Goal: Task Accomplishment & Management: Manage account settings

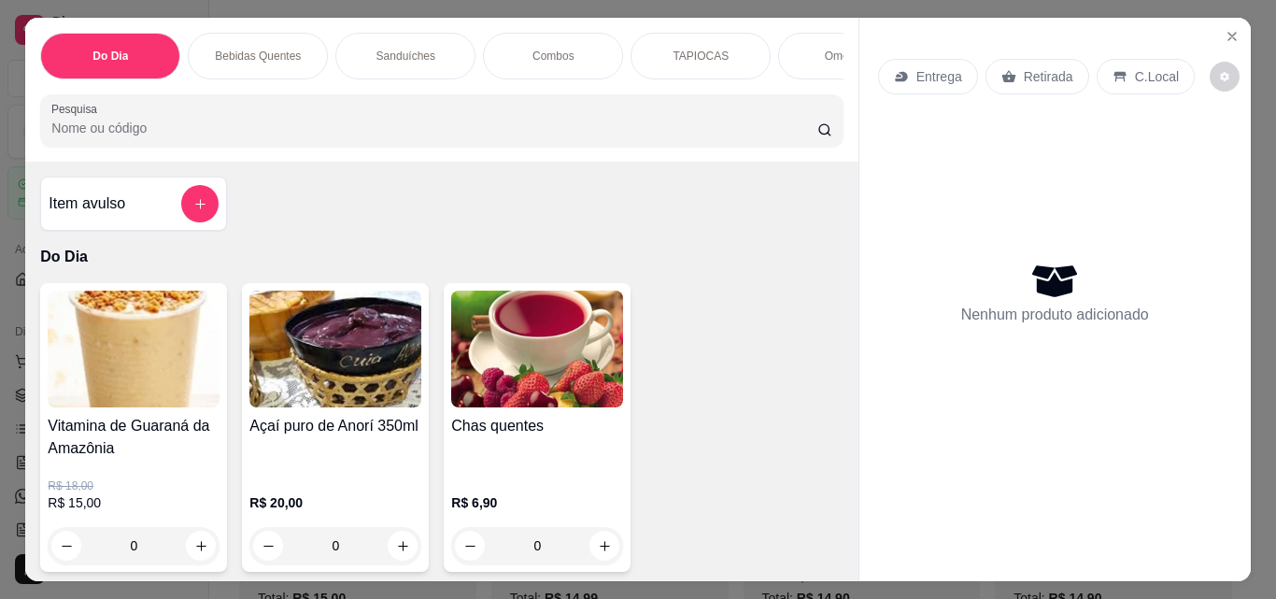
select select "ALL"
select select "0"
click at [1225, 30] on icon "Close" at bounding box center [1232, 36] width 15 height 15
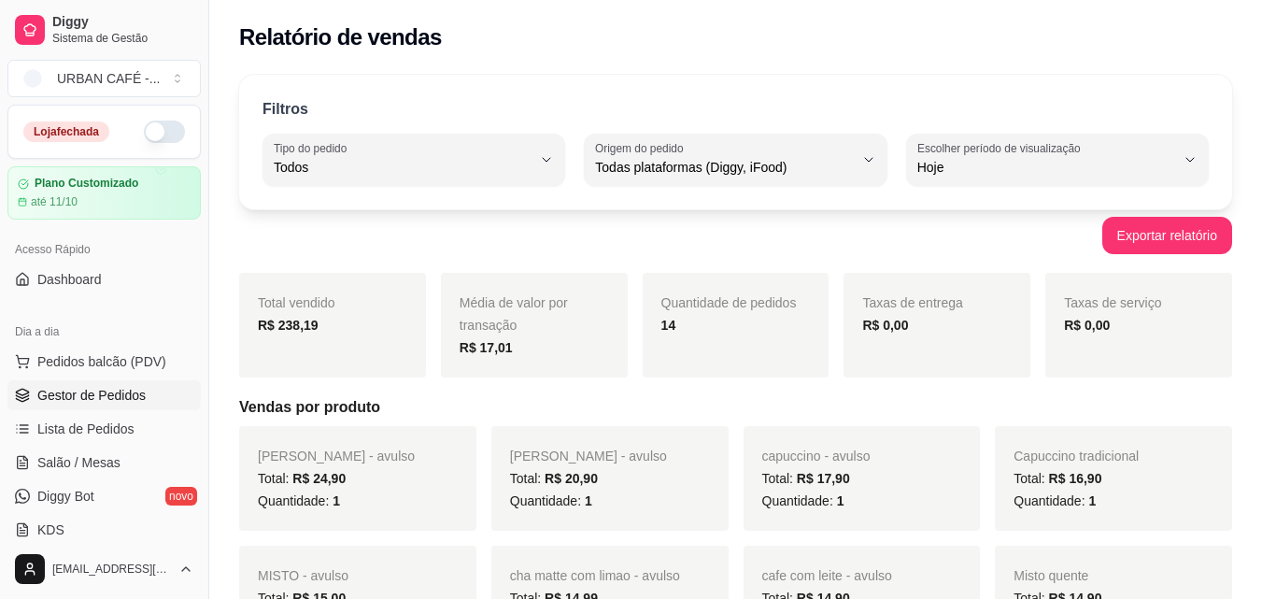
click at [104, 387] on span "Gestor de Pedidos" at bounding box center [91, 395] width 108 height 19
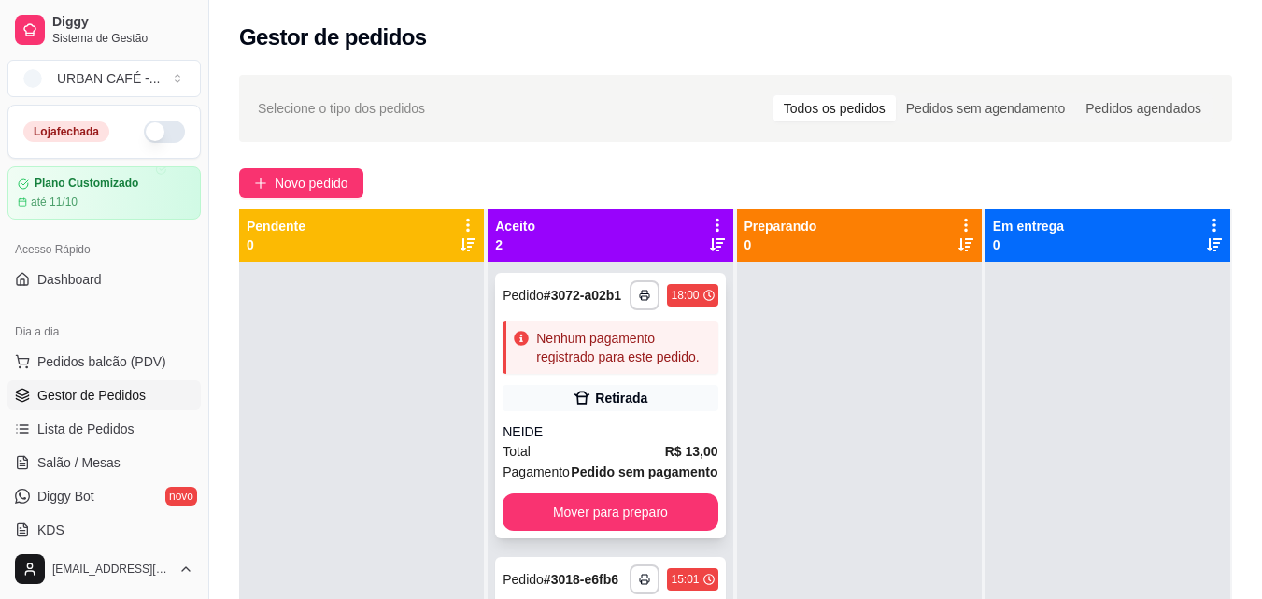
click at [647, 424] on div "NEIDE" at bounding box center [610, 431] width 215 height 19
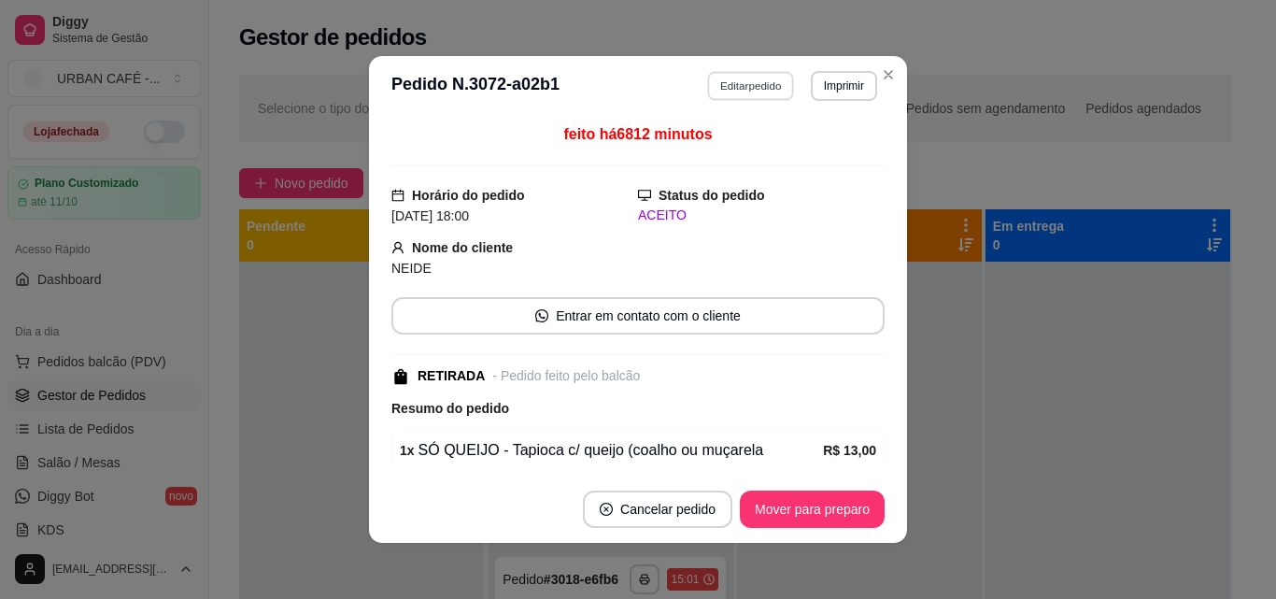
click at [763, 86] on button "Editar pedido" at bounding box center [751, 85] width 87 height 29
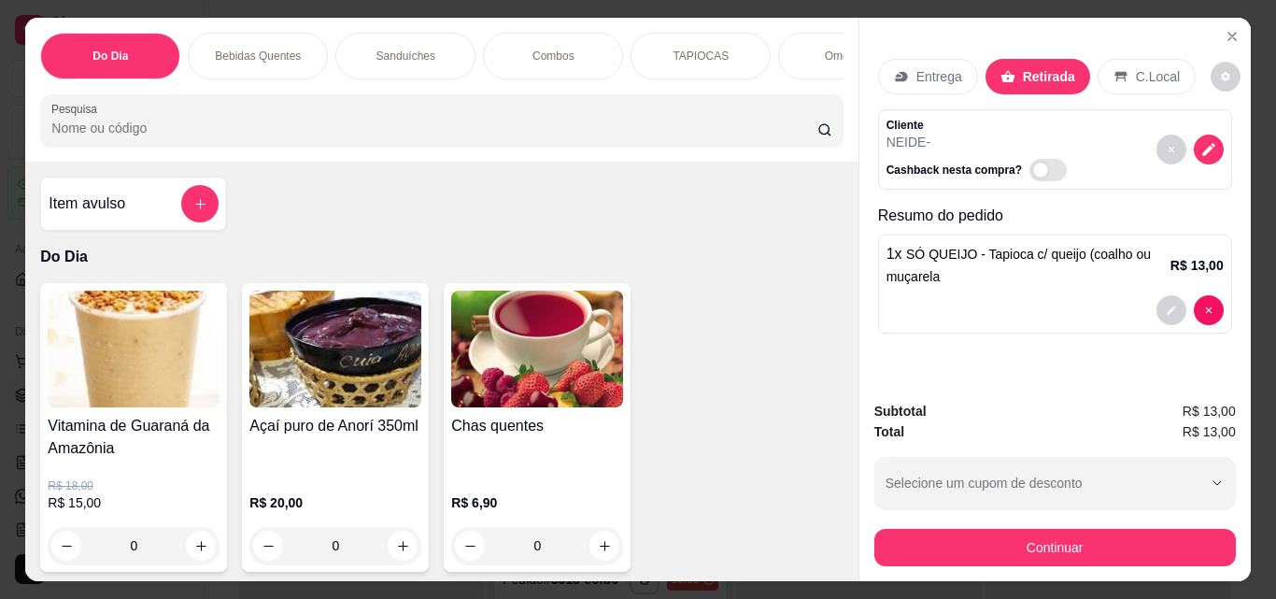
click at [1046, 515] on div "Subtotal R$ 13,00 Total R$ 13,00 Selecione um cupom de desconto CLIENTEVIP Sele…" at bounding box center [1055, 483] width 362 height 165
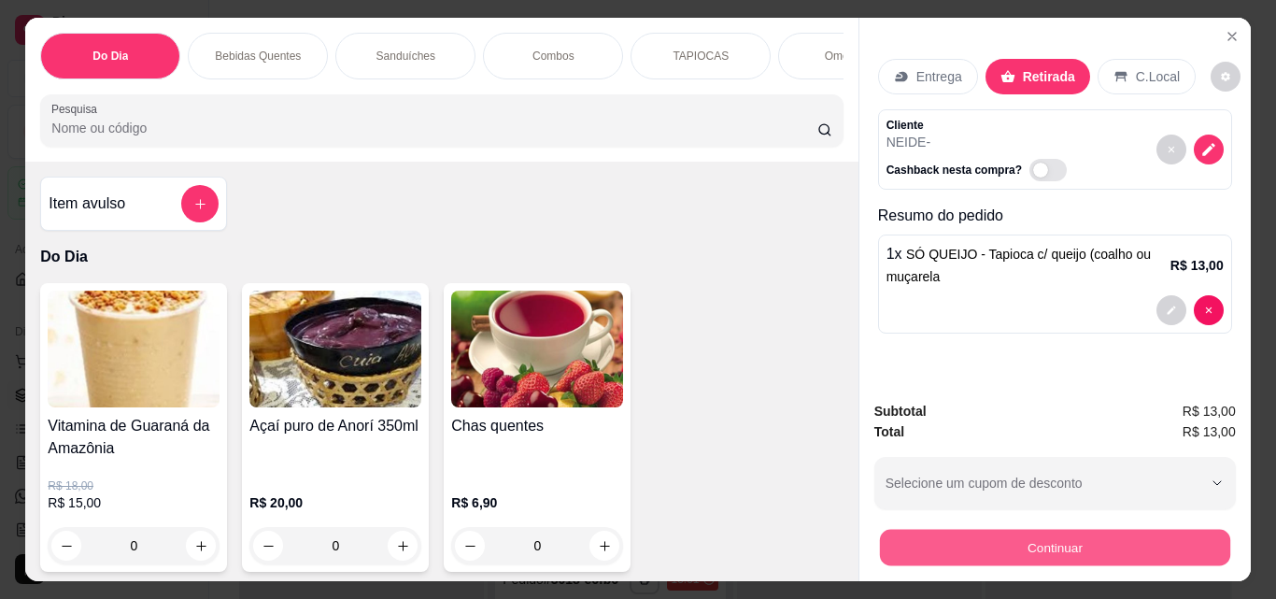
click at [1046, 535] on button "Continuar" at bounding box center [1054, 547] width 350 height 36
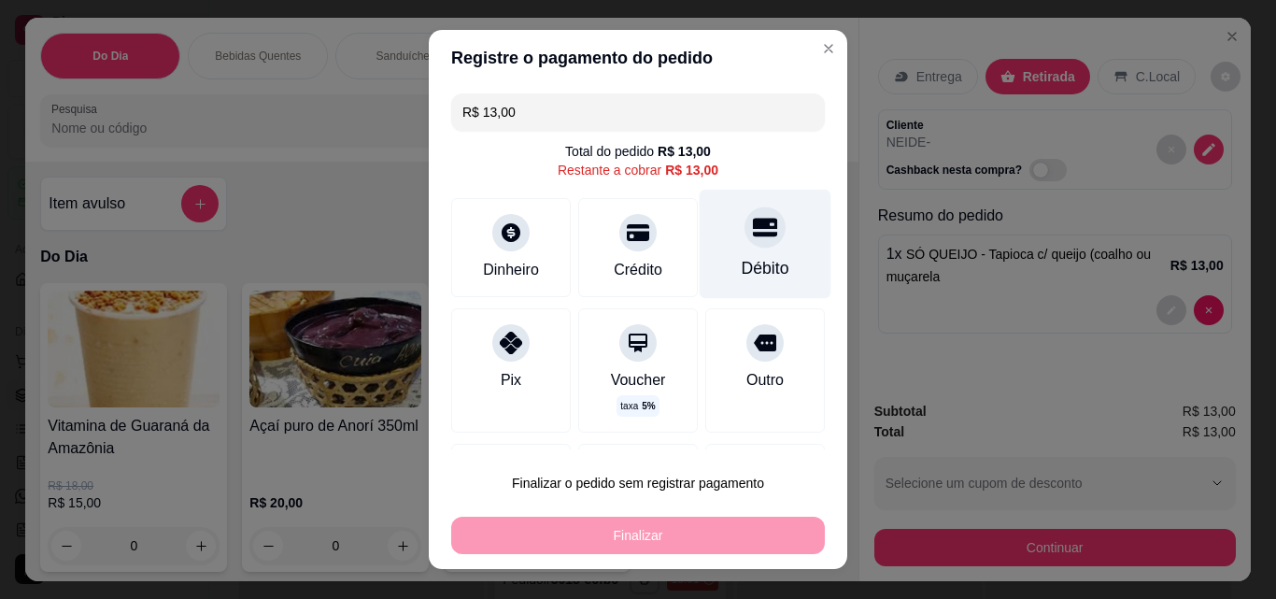
click at [753, 231] on icon at bounding box center [765, 227] width 24 height 24
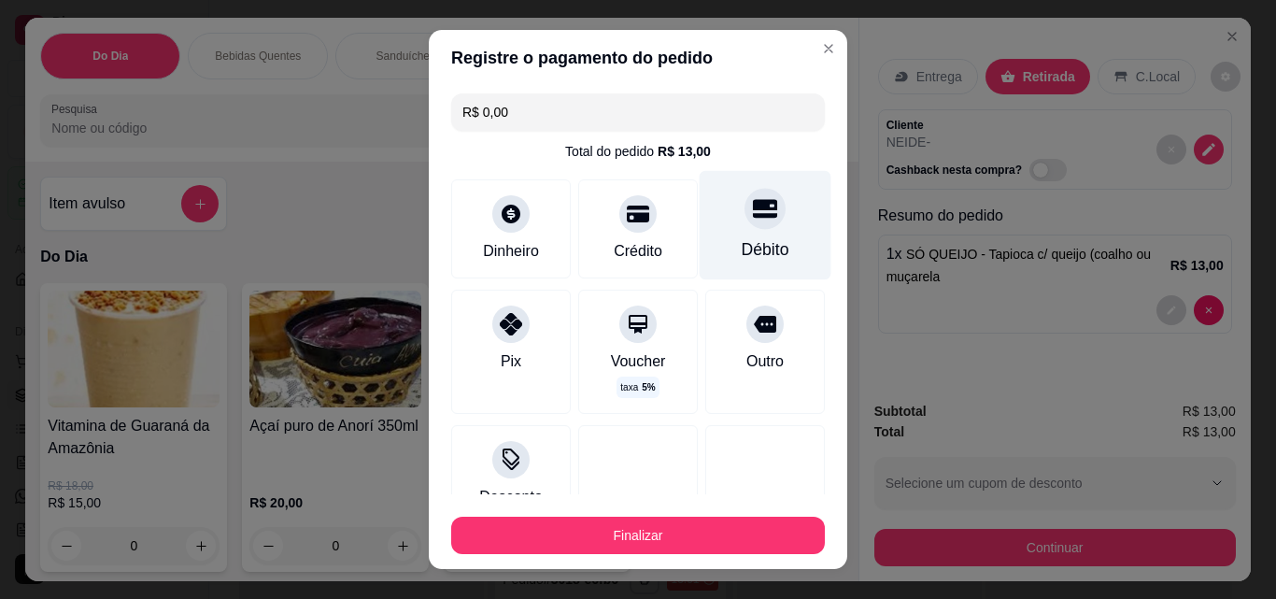
type input "R$ 0,00"
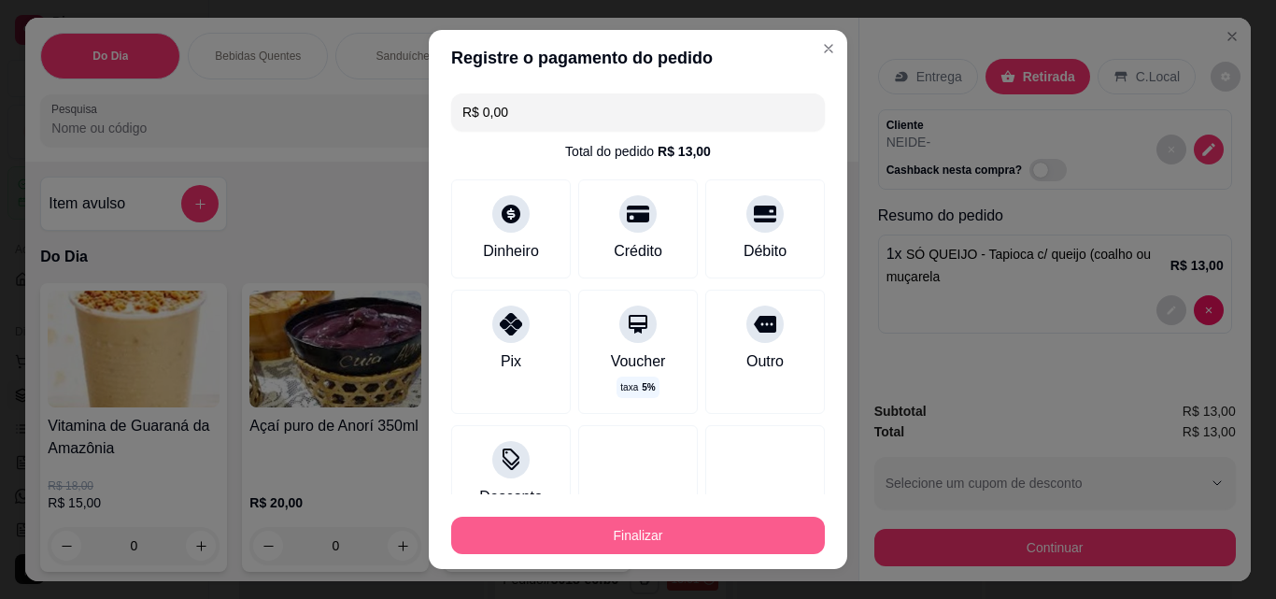
click at [631, 524] on button "Finalizar" at bounding box center [638, 535] width 374 height 37
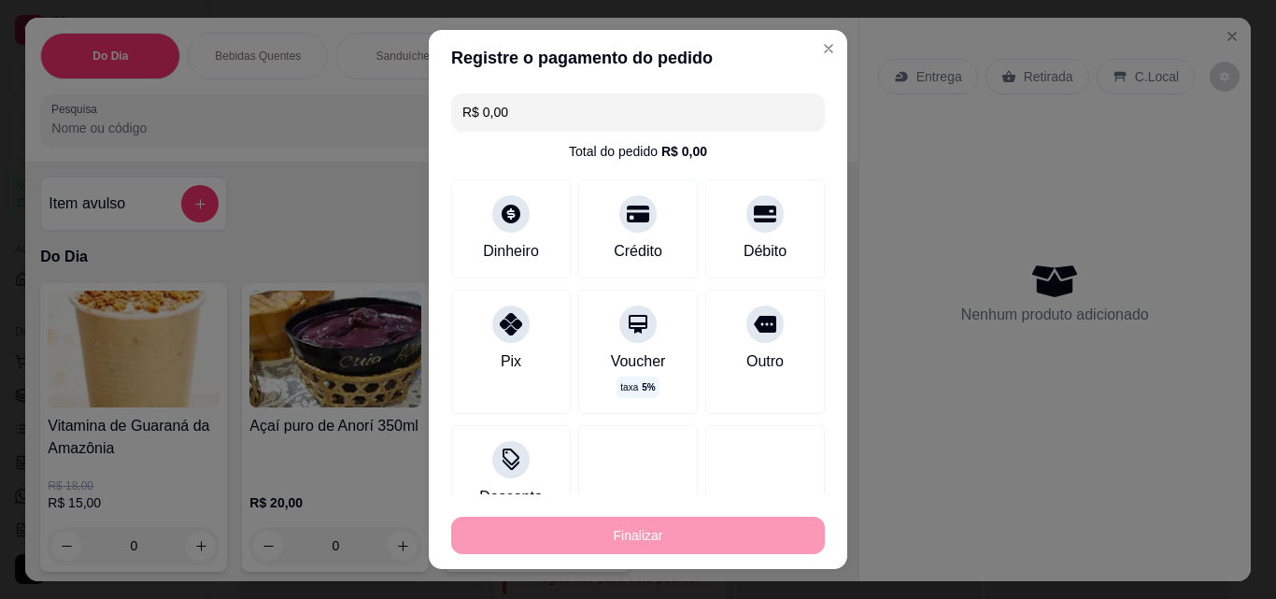
type input "0"
type input "-R$ 13,00"
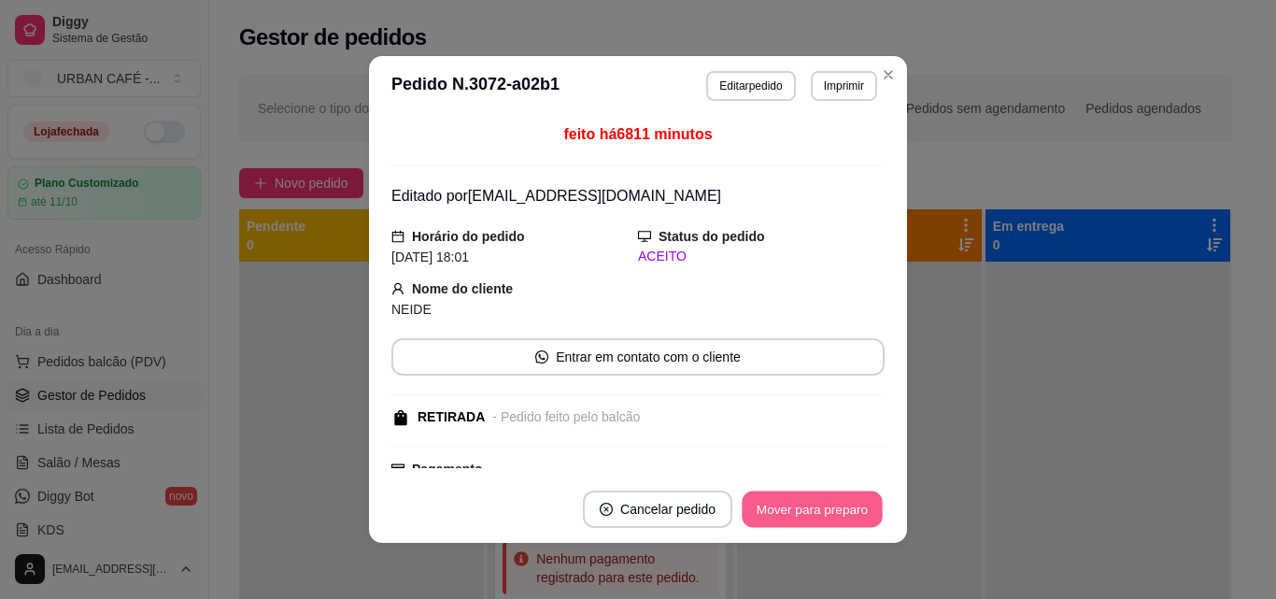
click at [802, 508] on button "Mover para preparo" at bounding box center [812, 509] width 140 height 36
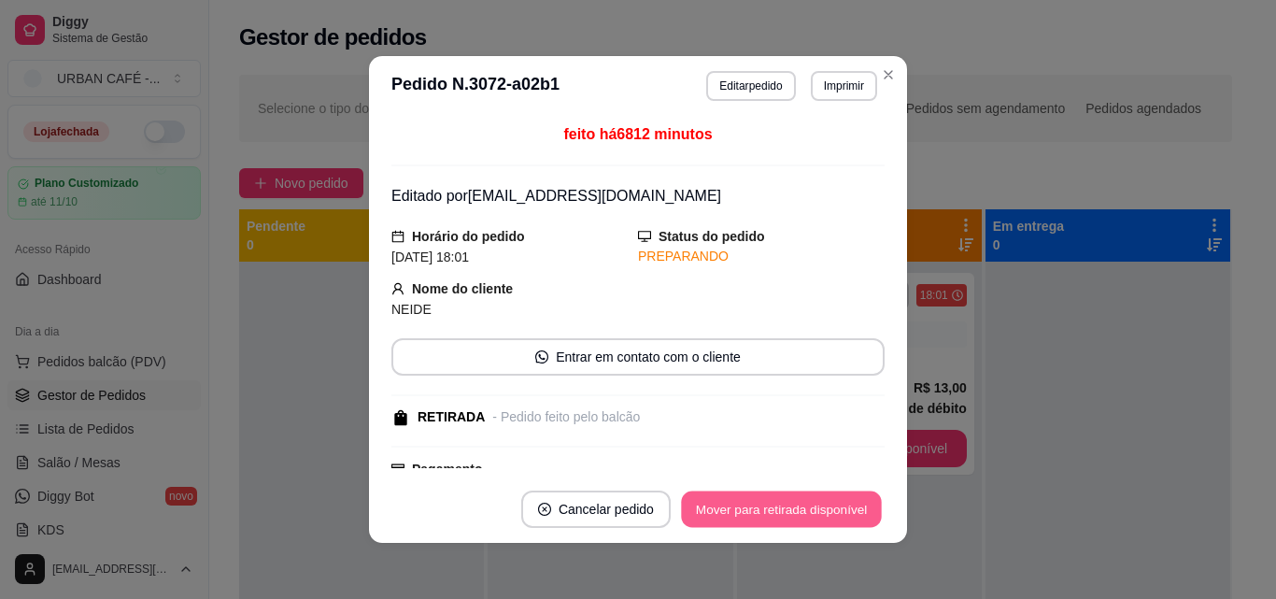
click at [802, 508] on button "Mover para retirada disponível" at bounding box center [781, 509] width 200 height 36
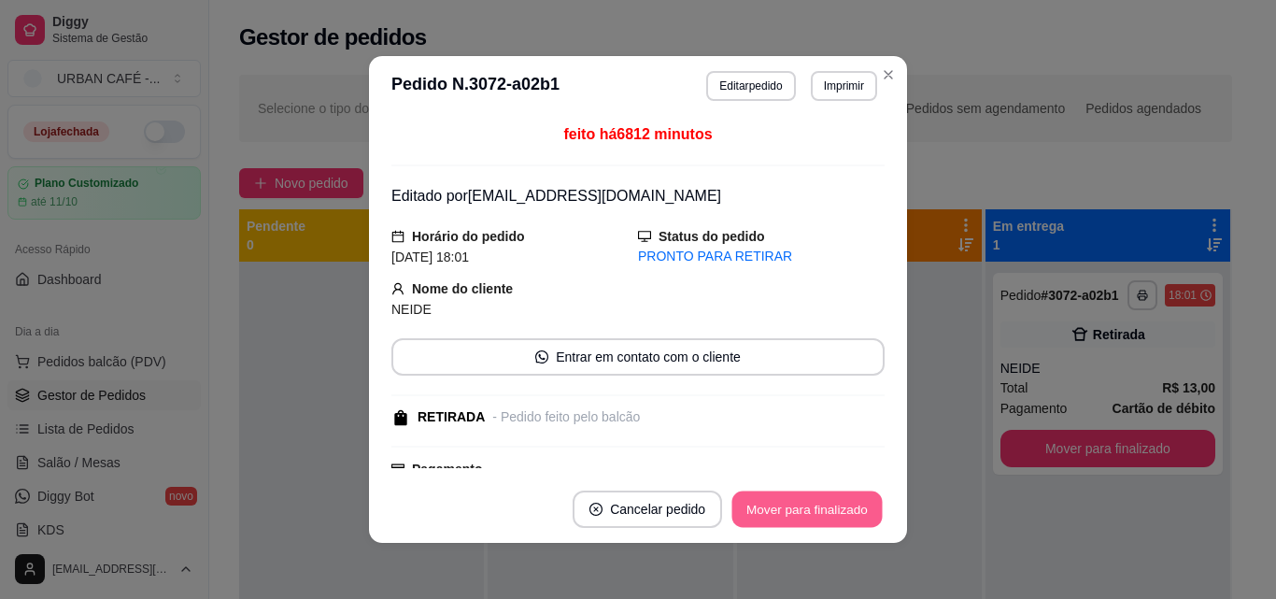
click at [836, 509] on button "Mover para finalizado" at bounding box center [807, 509] width 150 height 36
